Goal: Task Accomplishment & Management: Use online tool/utility

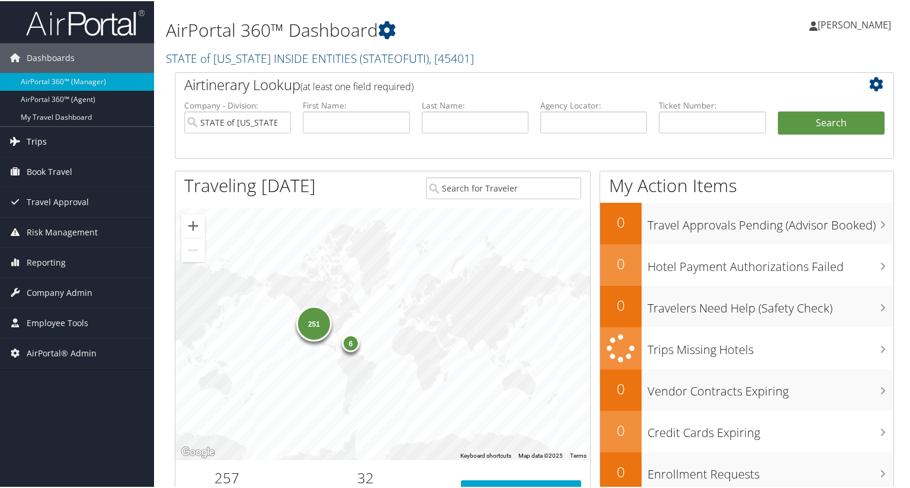
click at [45, 140] on span "Trips" at bounding box center [37, 141] width 20 height 30
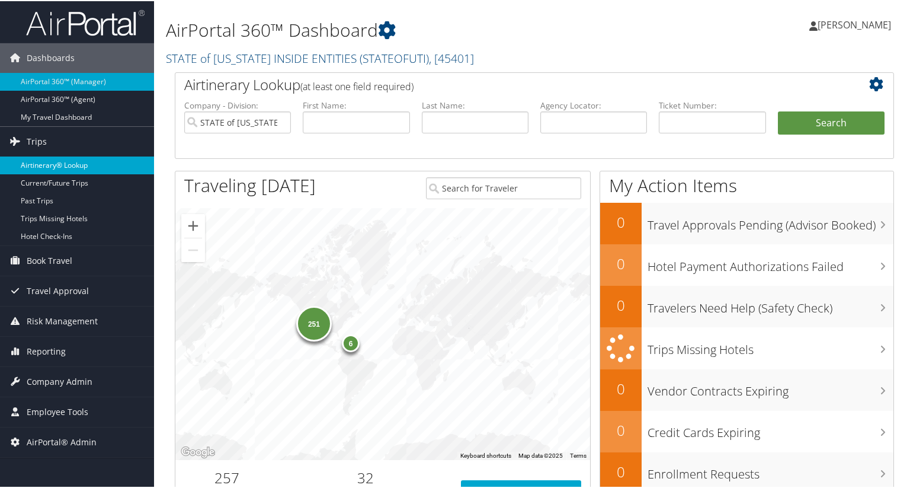
click at [49, 170] on link "Airtinerary® Lookup" at bounding box center [77, 164] width 154 height 18
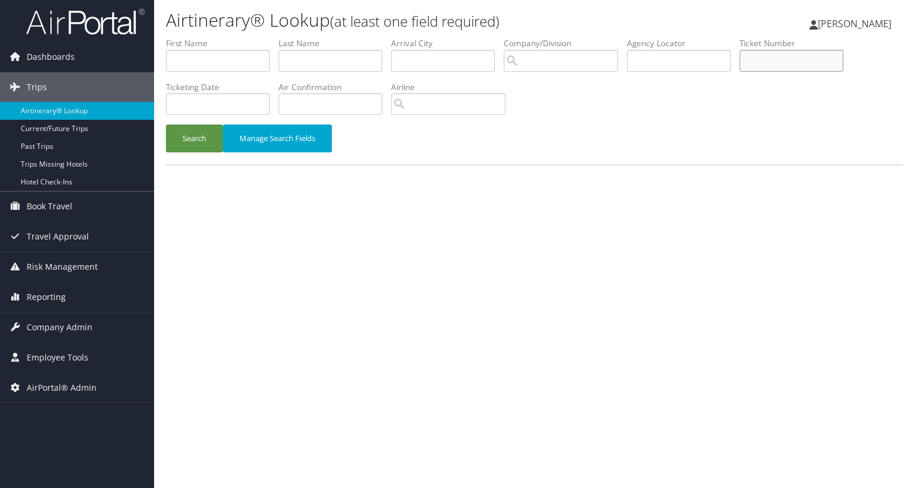
click at [779, 60] on input "text" at bounding box center [791, 61] width 104 height 22
paste input "8900897709990"
click at [201, 138] on button "Search" at bounding box center [194, 138] width 57 height 28
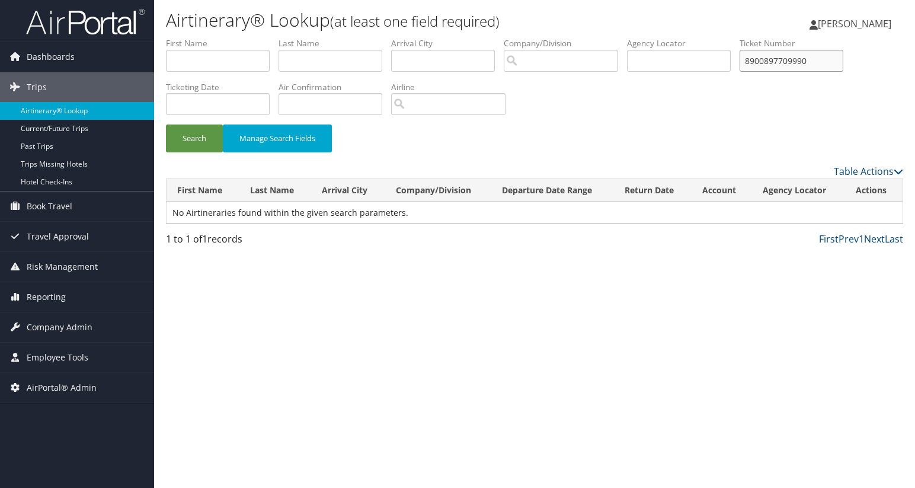
click at [831, 59] on input "8900897709990" at bounding box center [791, 61] width 104 height 22
click at [166, 124] on button "Search" at bounding box center [194, 138] width 57 height 28
type input "8900897709990"
click at [166, 124] on button "Search" at bounding box center [194, 138] width 57 height 28
click at [661, 65] on input "text" at bounding box center [679, 61] width 104 height 22
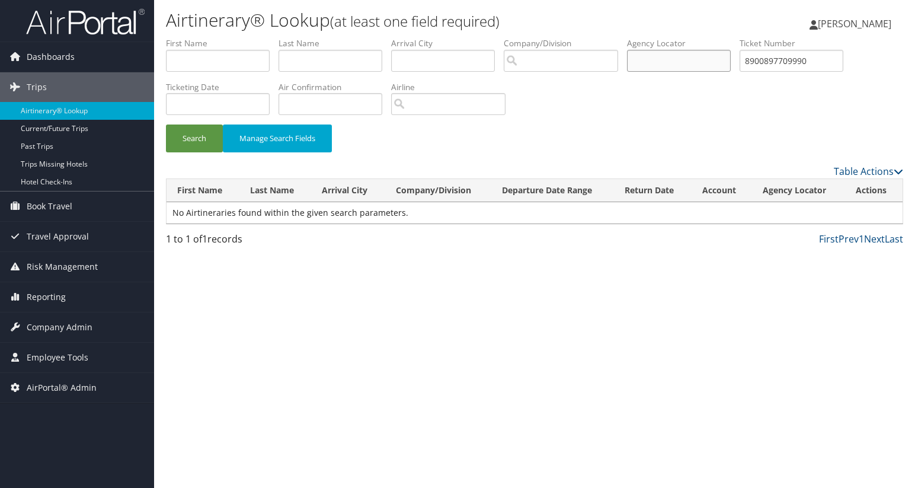
paste input "D7MYD5"
type input "D7MYD5"
drag, startPoint x: 818, startPoint y: 64, endPoint x: 728, endPoint y: 72, distance: 89.9
click at [711, 37] on ul "First Name Last Name Departure City Arrival City Company/Division Airport/City …" at bounding box center [534, 37] width 737 height 0
click at [208, 135] on button "Search" at bounding box center [194, 138] width 57 height 28
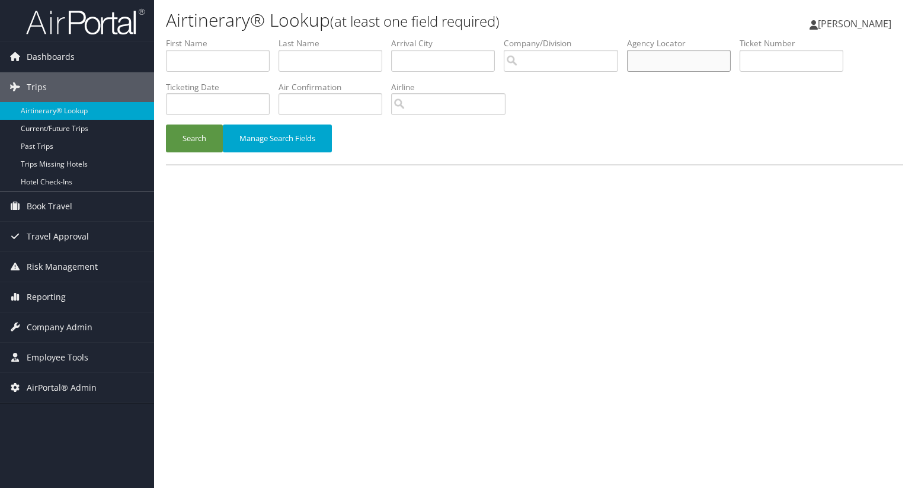
click at [674, 59] on input "text" at bounding box center [679, 61] width 104 height 22
paste input "D7MYD5"
type input "D7MYD5"
click at [197, 136] on button "Search" at bounding box center [194, 138] width 57 height 28
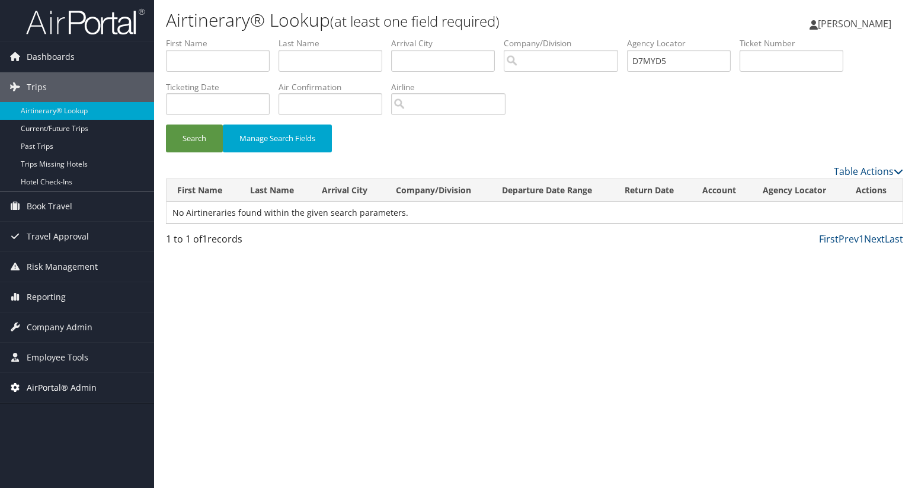
click at [72, 393] on span "AirPortal® Admin" at bounding box center [62, 388] width 70 height 30
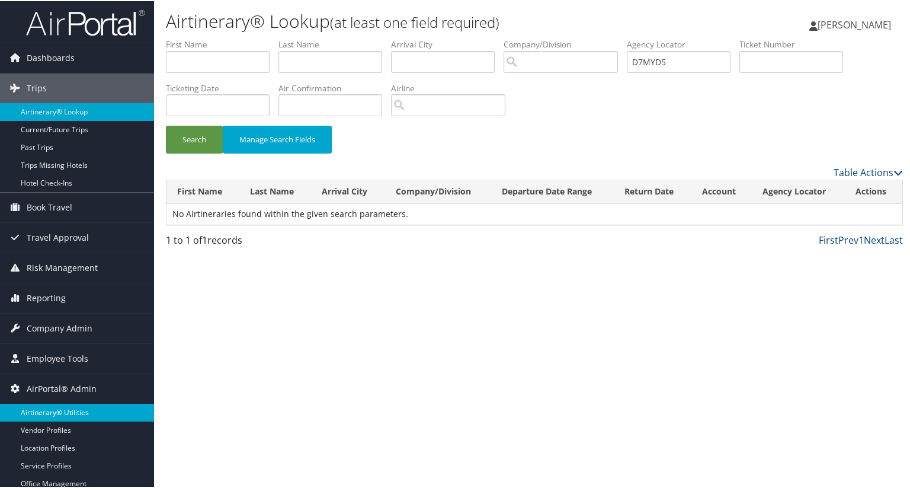
click at [59, 416] on link "Airtinerary® Utilities" at bounding box center [77, 411] width 154 height 18
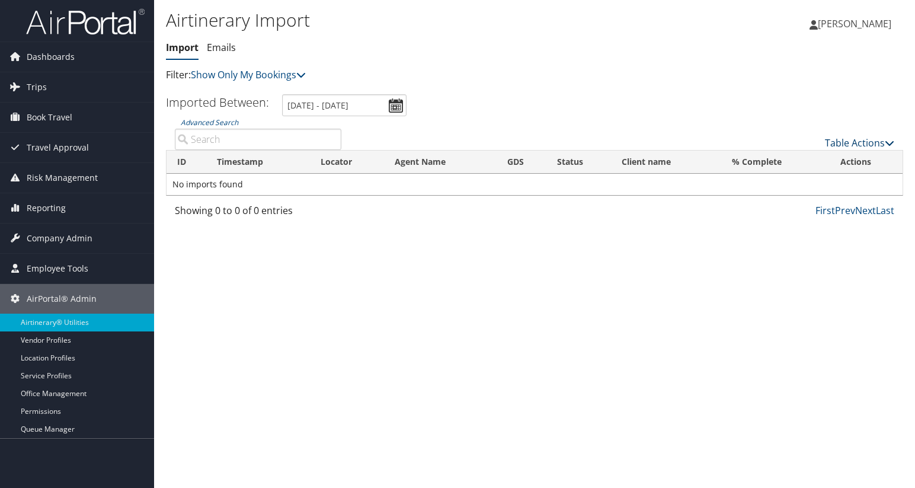
click at [883, 144] on link "Table Actions" at bounding box center [859, 142] width 69 height 13
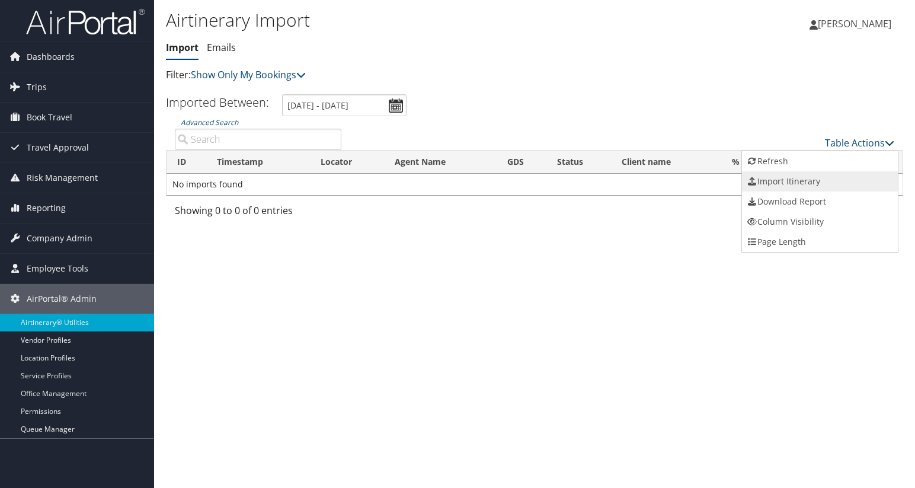
click at [824, 180] on link "Import Itinerary" at bounding box center [820, 181] width 156 height 20
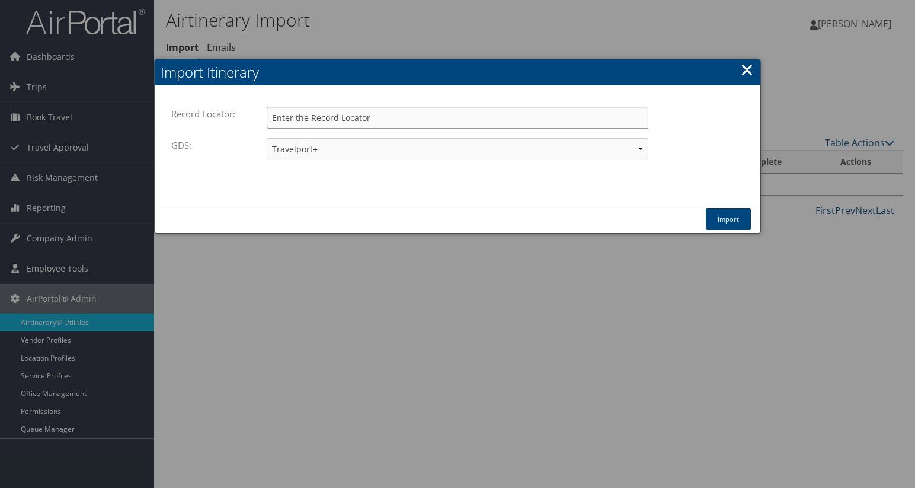
click at [367, 116] on input "Record Locator:" at bounding box center [458, 118] width 382 height 22
paste input "D7MYD5"
type input "D7MYD5"
click at [706, 216] on button "Import" at bounding box center [728, 219] width 45 height 22
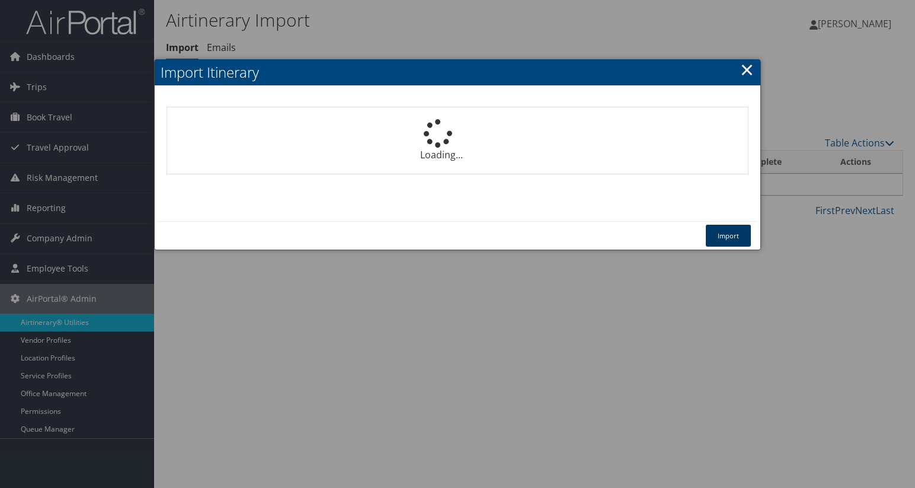
select select "1P"
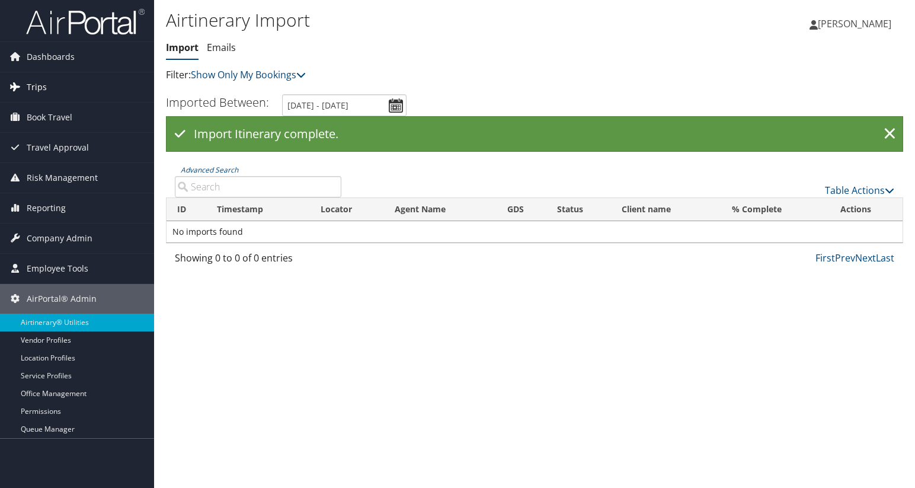
click at [41, 91] on span "Trips" at bounding box center [37, 87] width 20 height 30
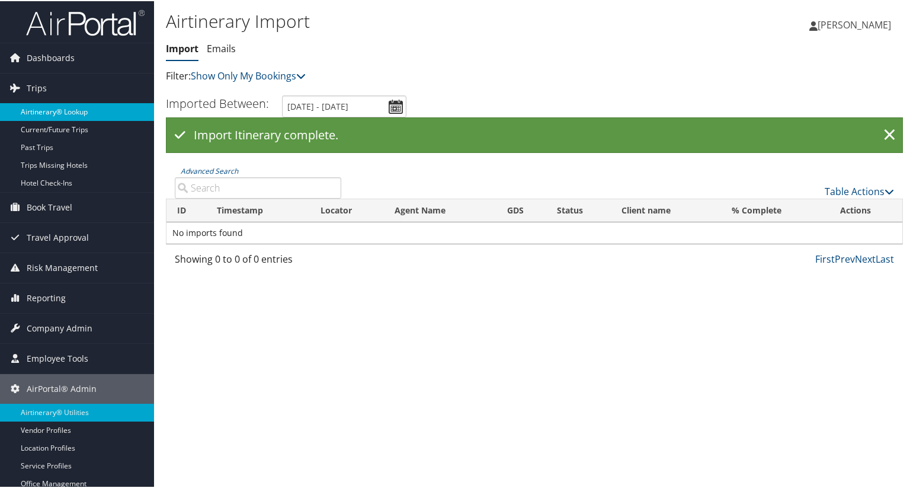
click at [45, 111] on link "Airtinerary® Lookup" at bounding box center [77, 111] width 154 height 18
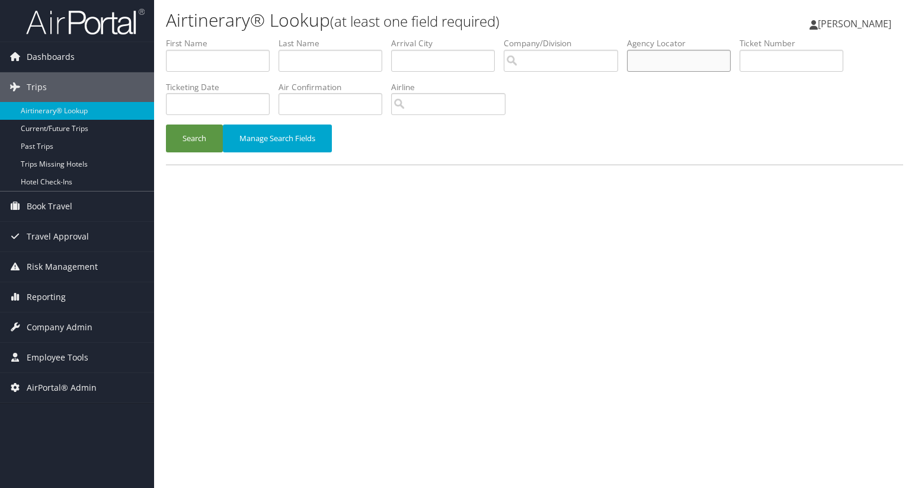
click at [681, 63] on input "text" at bounding box center [679, 61] width 104 height 22
paste input "D7MYD5"
type input "D7MYD5"
click at [203, 137] on button "Search" at bounding box center [194, 138] width 57 height 28
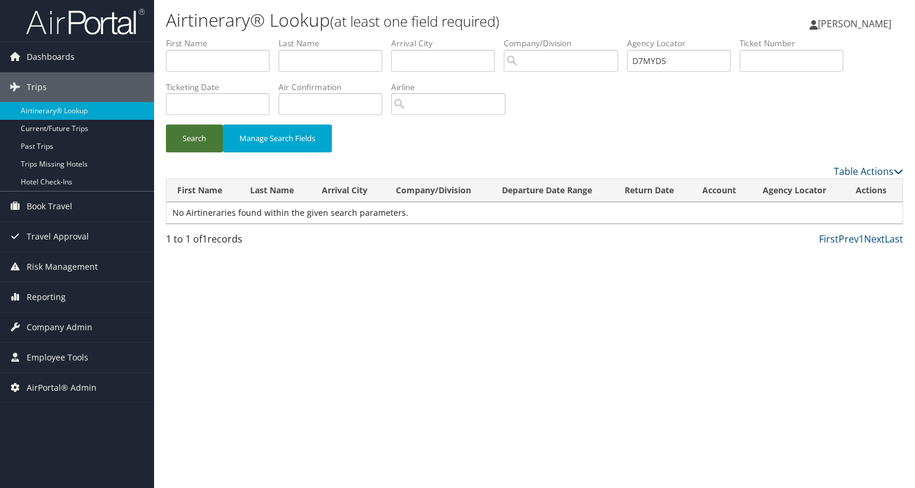
click at [196, 133] on button "Search" at bounding box center [194, 138] width 57 height 28
click at [27, 145] on link "Past Trips" at bounding box center [77, 146] width 154 height 18
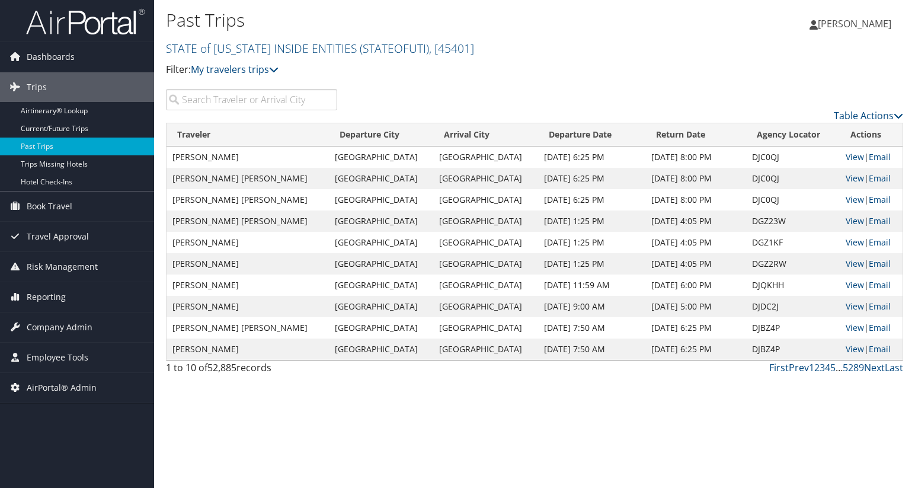
click at [295, 100] on input "search" at bounding box center [251, 99] width 171 height 21
paste input "D7MYD5"
type input "D7MYD5"
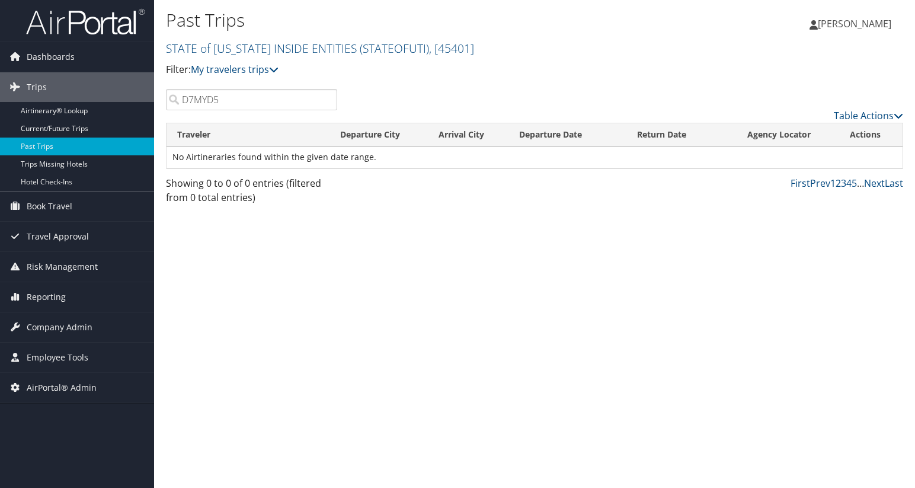
click at [326, 100] on input "D7MYD5" at bounding box center [251, 99] width 171 height 21
